Goal: Download file/media

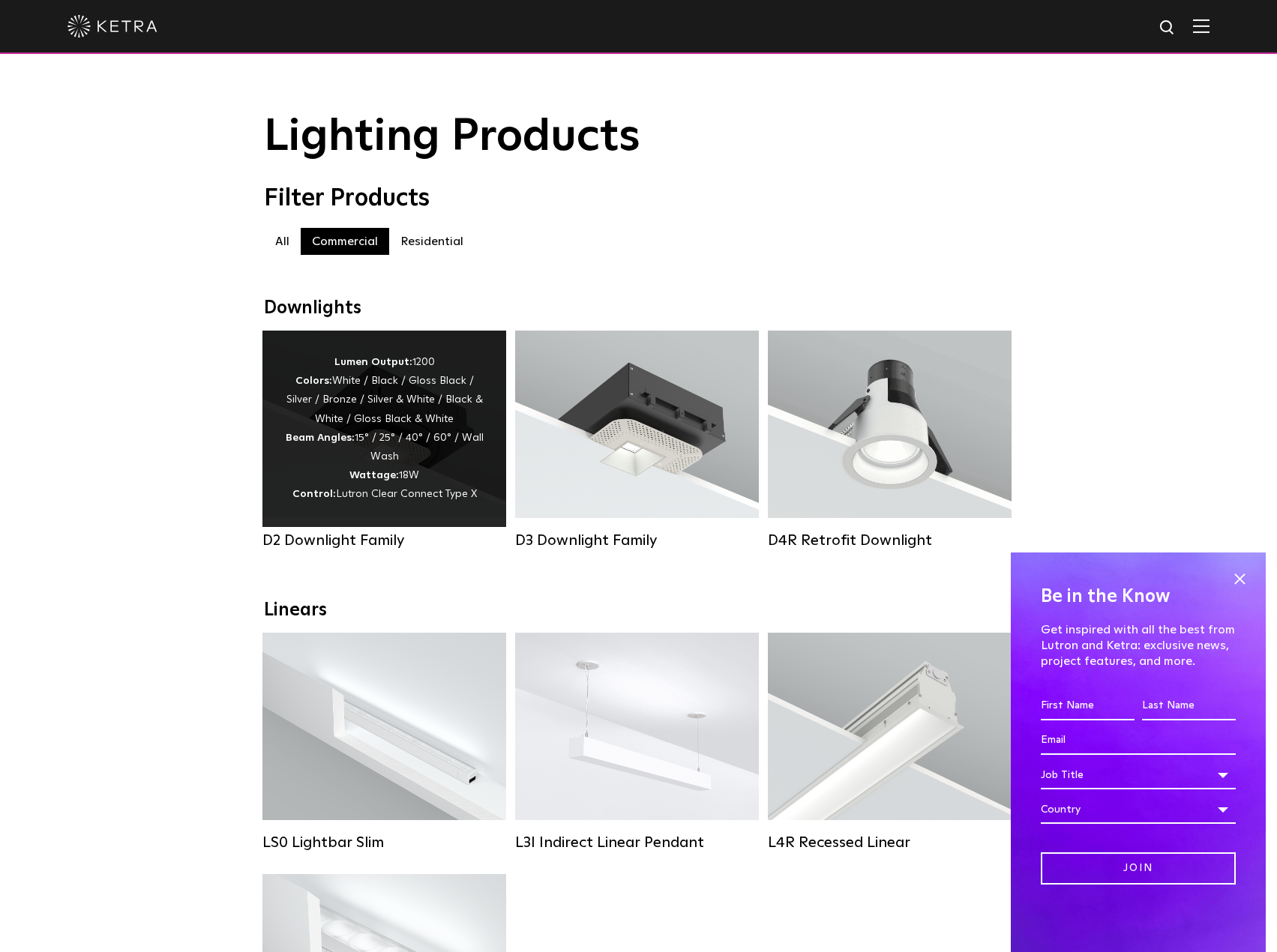
click at [422, 443] on div "Lumen Output: 1200 Colors: White / Black / Gloss Black / Silver / Bronze / Silv…" at bounding box center [384, 429] width 198 height 152
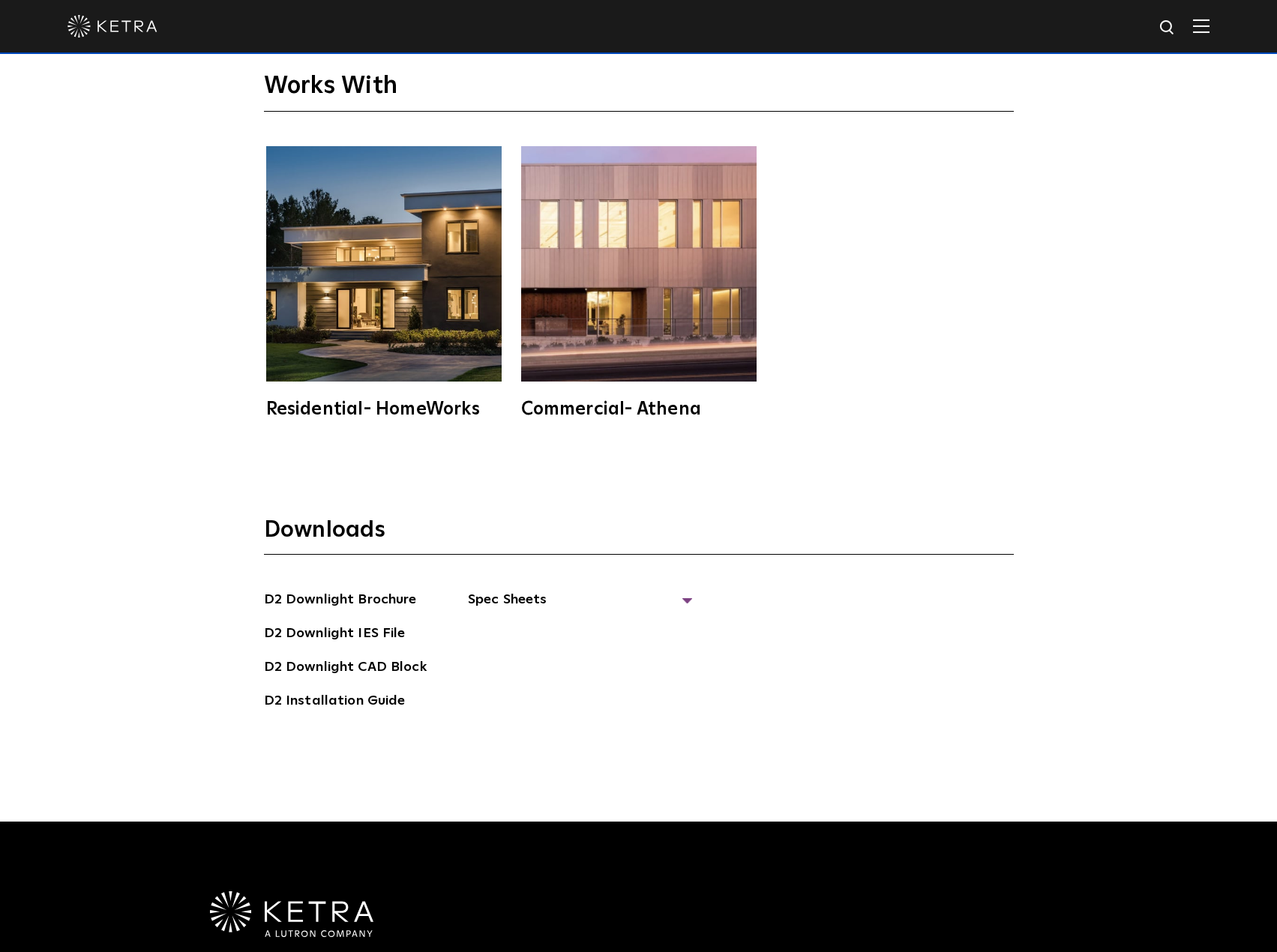
scroll to position [4577, 0]
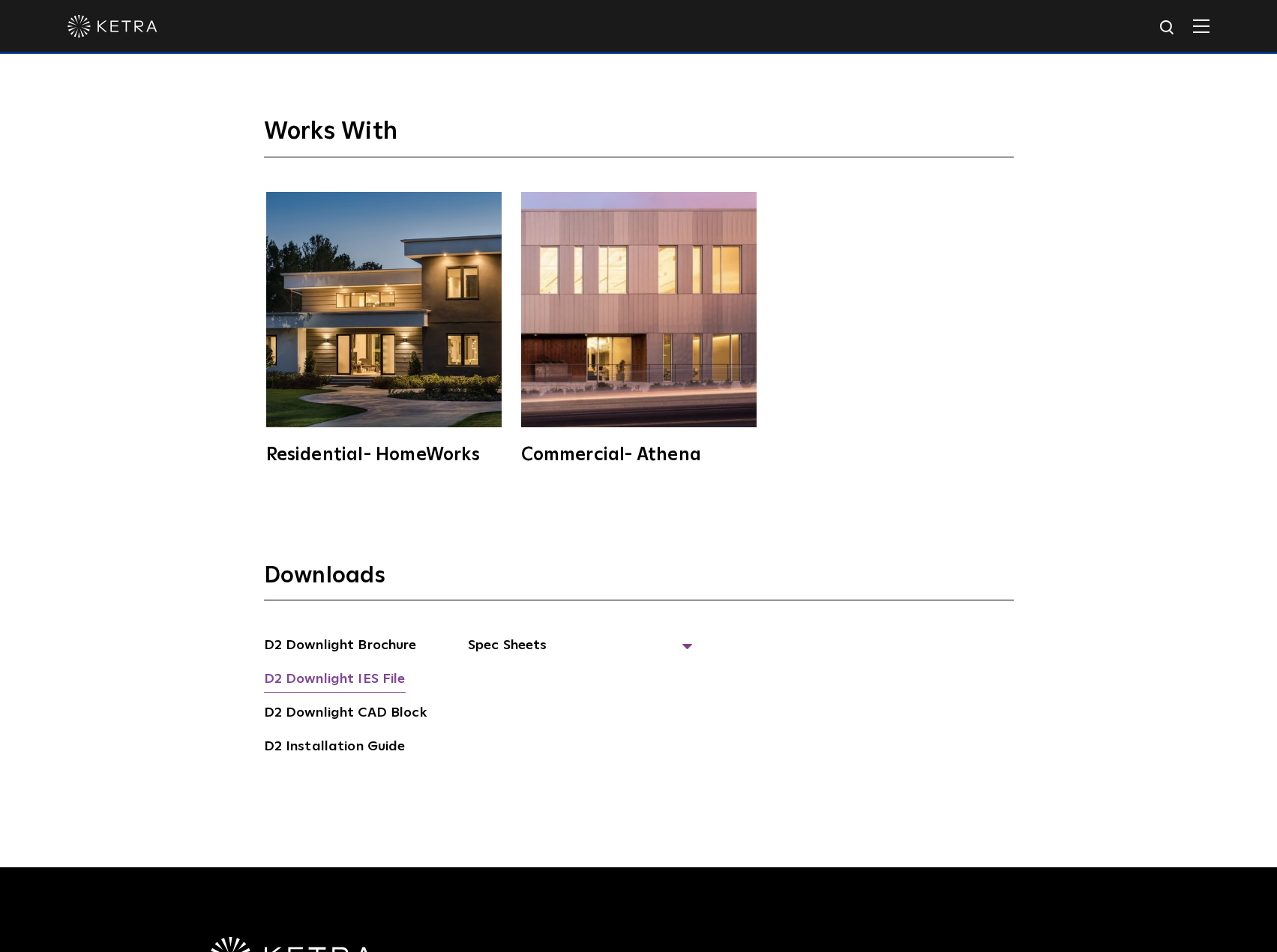
click at [372, 669] on link "D2 Downlight IES File" at bounding box center [335, 681] width 142 height 24
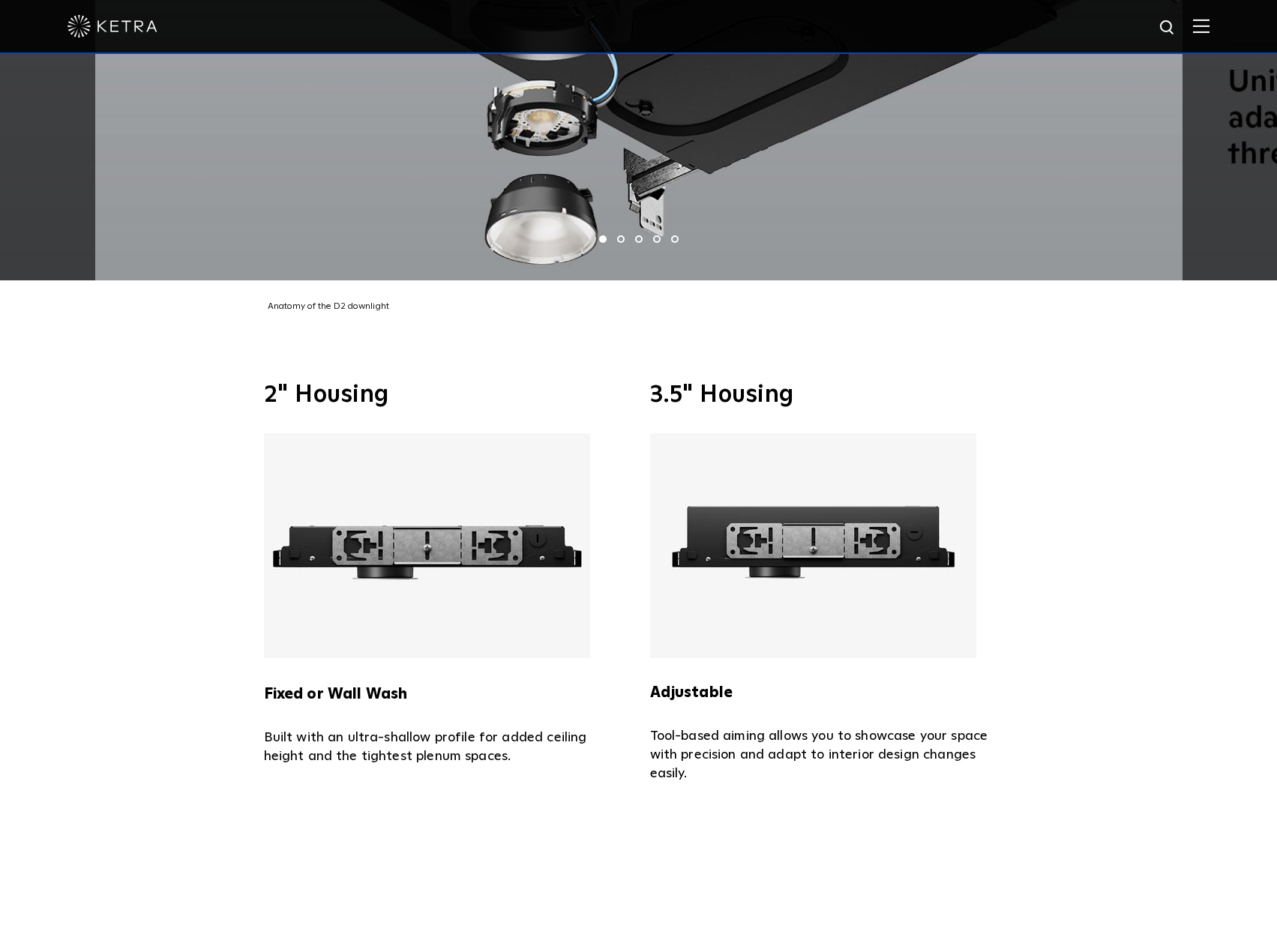
scroll to position [3752, 0]
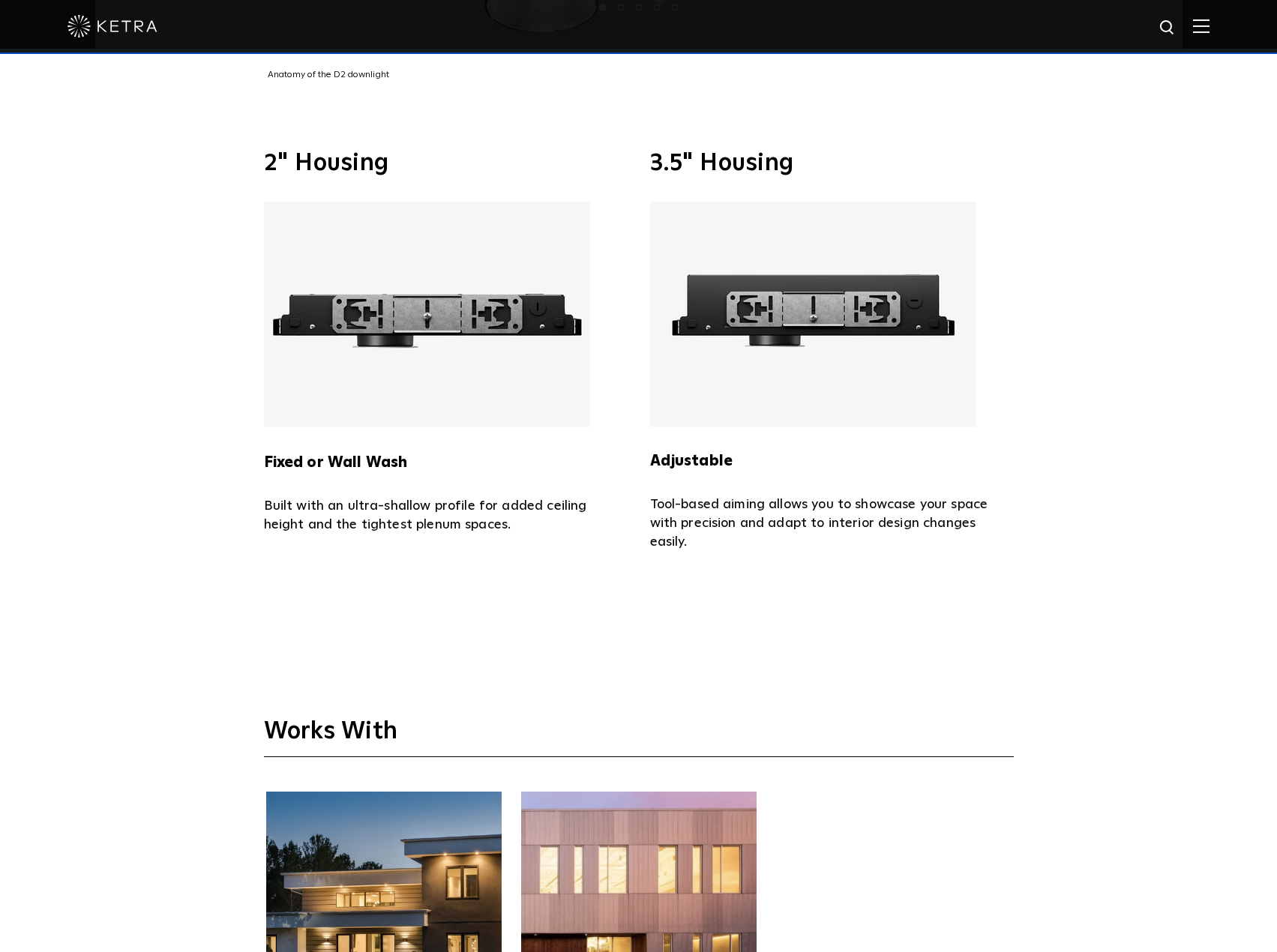
click at [809, 244] on img at bounding box center [812, 314] width 326 height 225
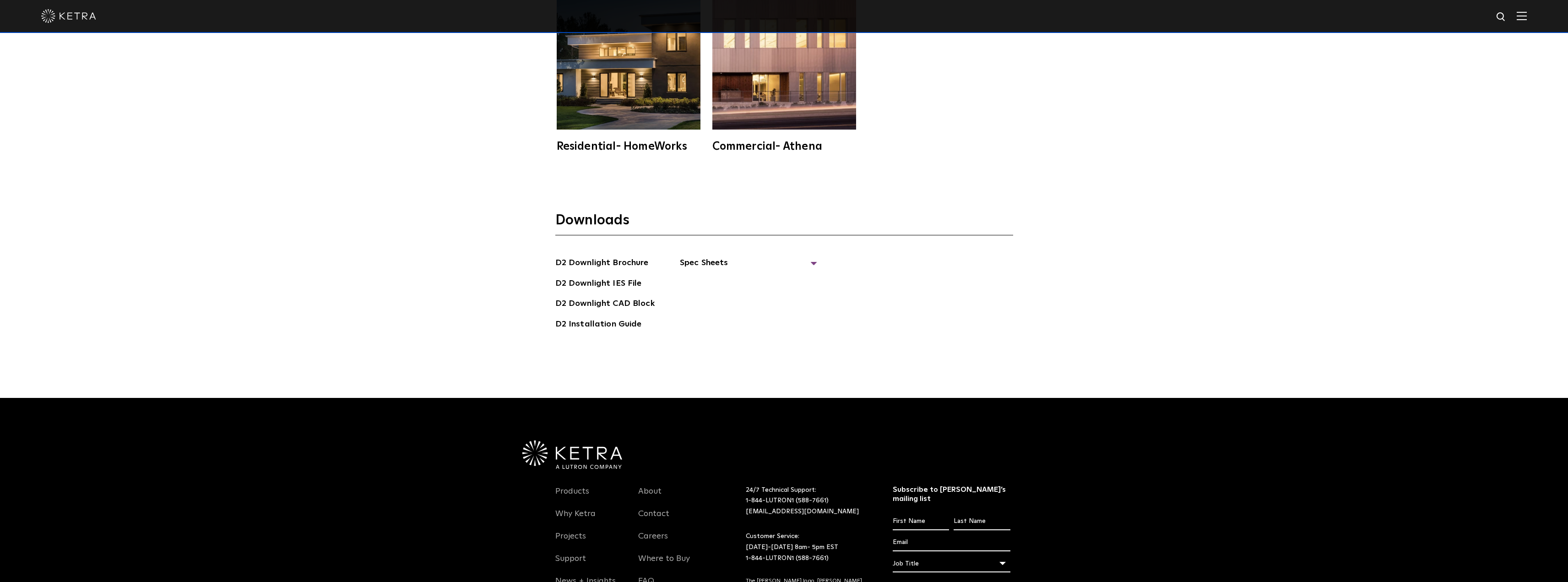
scroll to position [3261, 0]
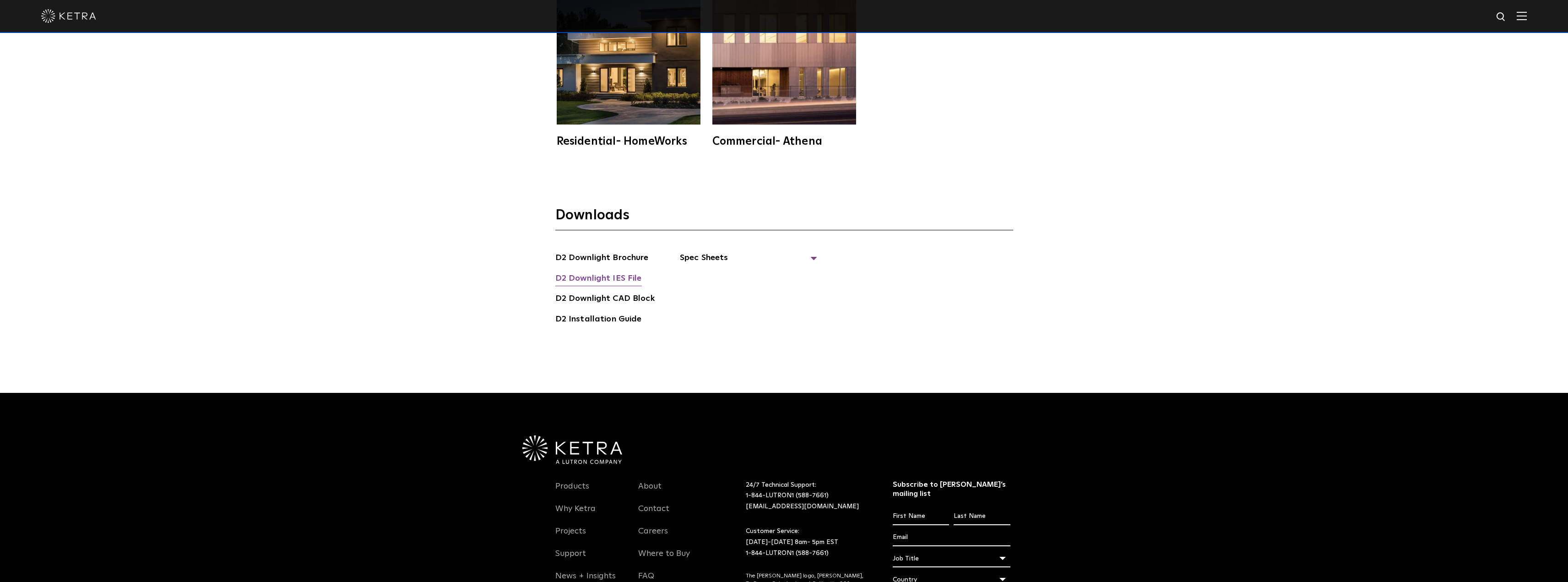
click at [611, 272] on link "D2 Downlight IES File" at bounding box center [598, 279] width 86 height 15
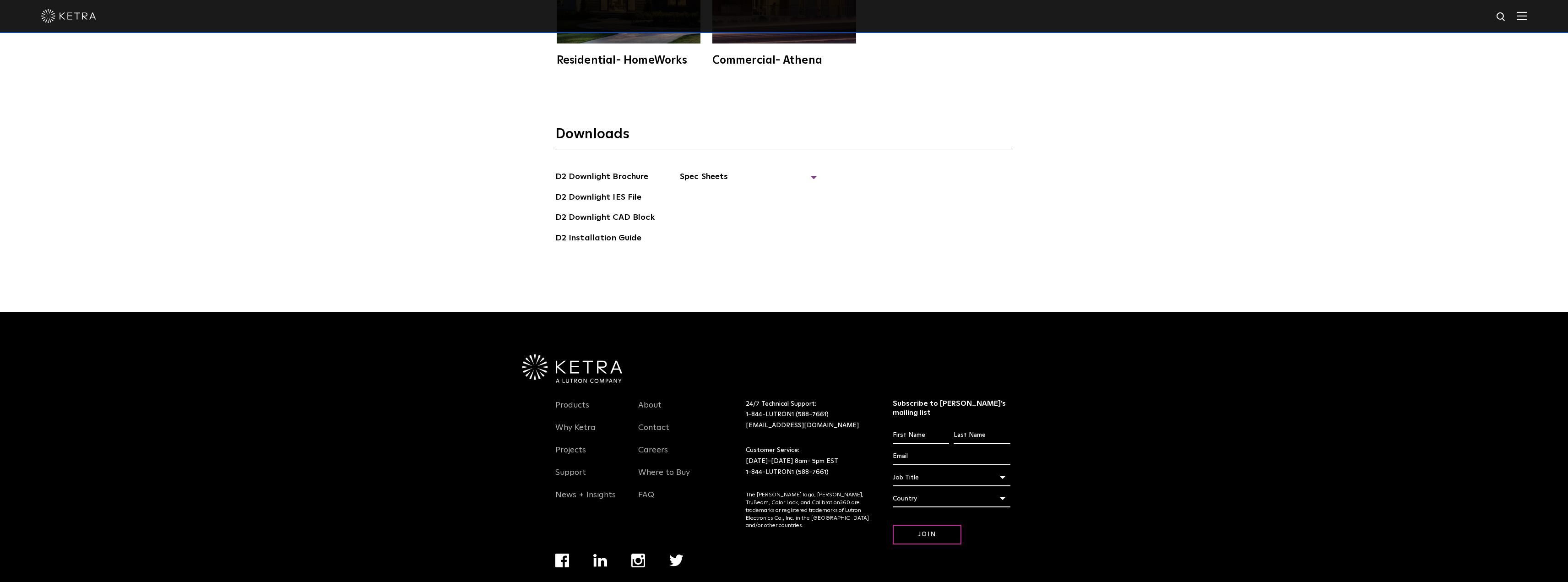
scroll to position [3352, 0]
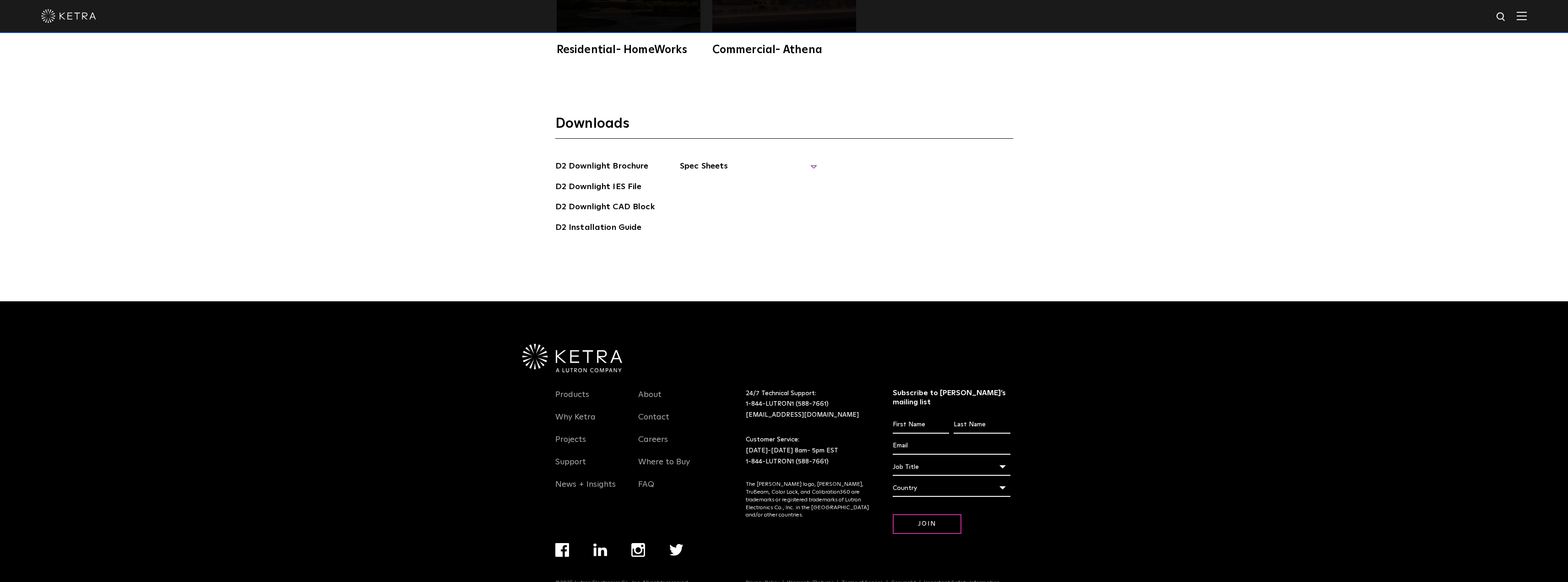
click at [697, 160] on span "Spec Sheets" at bounding box center [749, 169] width 138 height 20
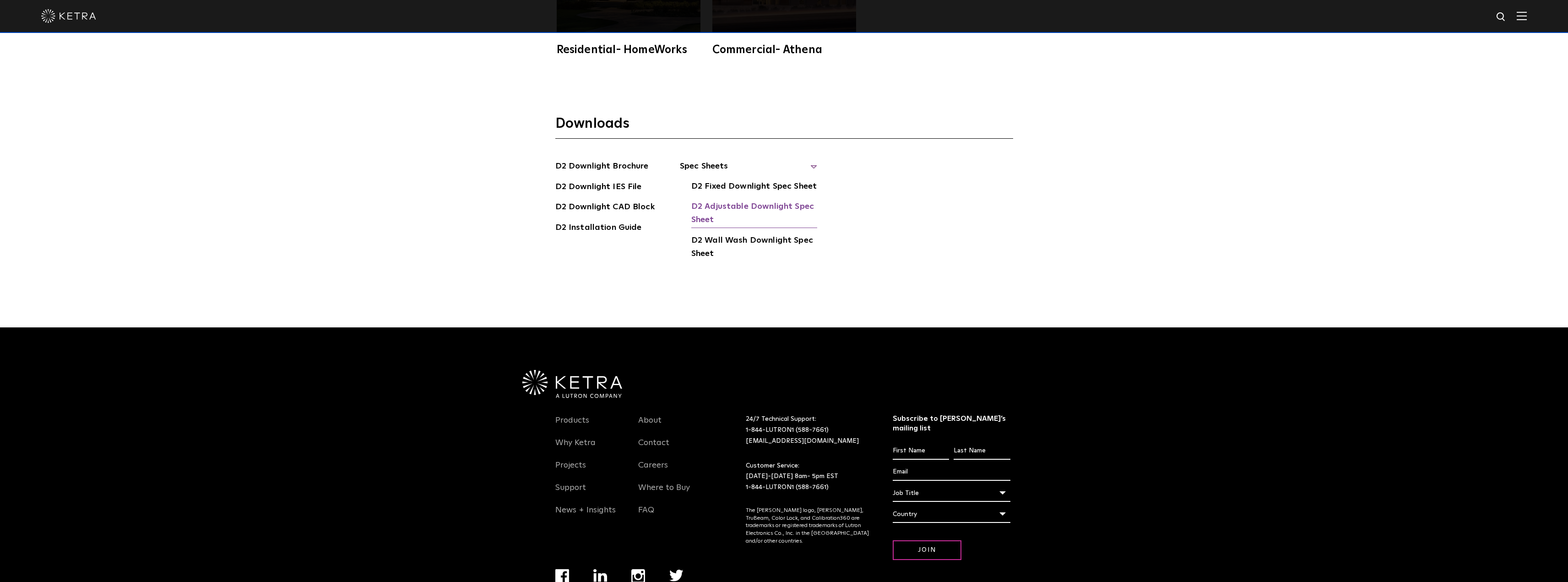
click at [737, 200] on link "D2 Adjustable Downlight Spec Sheet" at bounding box center [754, 214] width 126 height 28
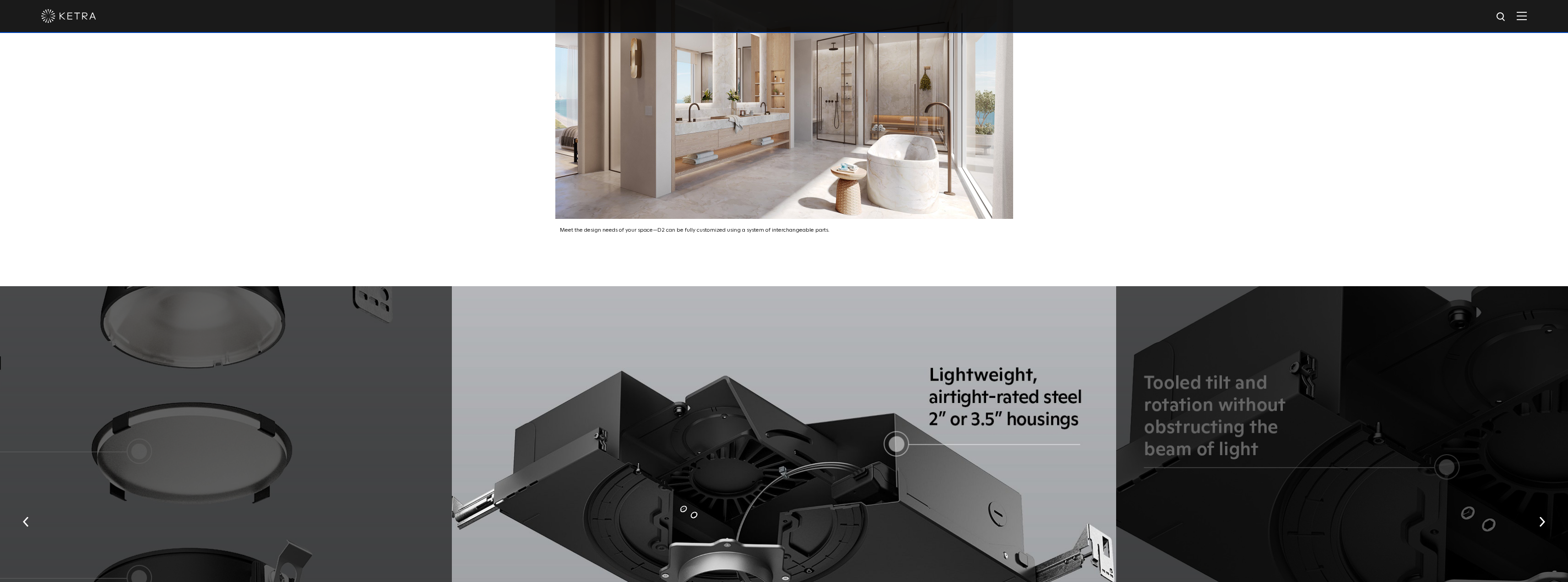
scroll to position [2024, 0]
